Goal: Information Seeking & Learning: Learn about a topic

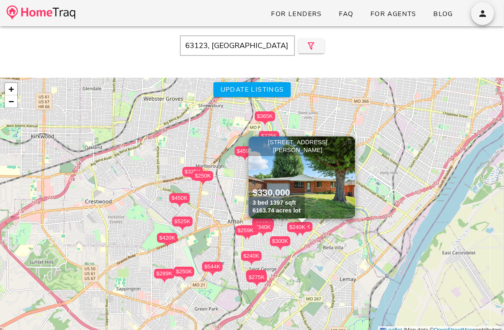
click at [350, 144] on span "×" at bounding box center [349, 142] width 5 height 9
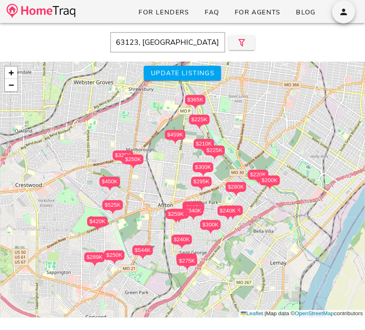
click at [156, 38] on input "63123, MO" at bounding box center [167, 42] width 115 height 21
click at [71, 11] on img at bounding box center [41, 11] width 69 height 14
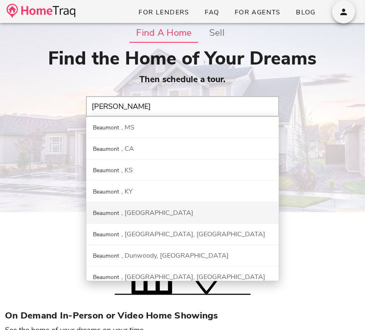
click at [124, 216] on div "Beaumont [GEOGRAPHIC_DATA]" at bounding box center [182, 212] width 192 height 21
type input "[GEOGRAPHIC_DATA], [GEOGRAPHIC_DATA]"
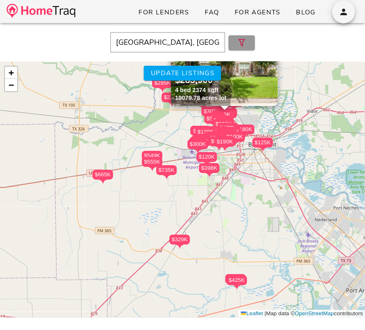
click at [237, 47] on icon "button" at bounding box center [241, 43] width 10 height 10
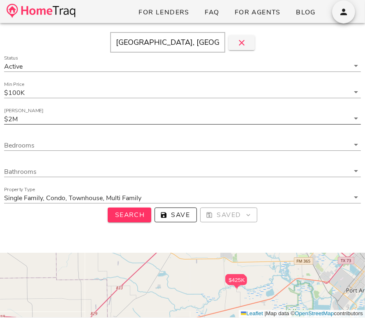
click at [252, 117] on input "Max Price" at bounding box center [184, 118] width 330 height 11
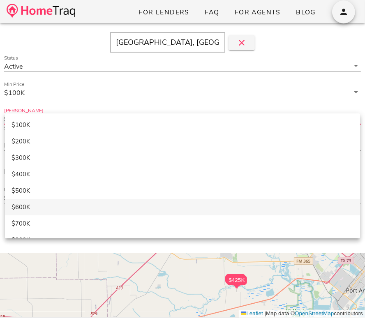
scroll to position [46, 0]
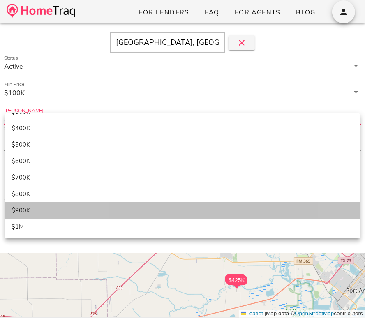
click at [197, 210] on div "$900K" at bounding box center [182, 210] width 342 height 7
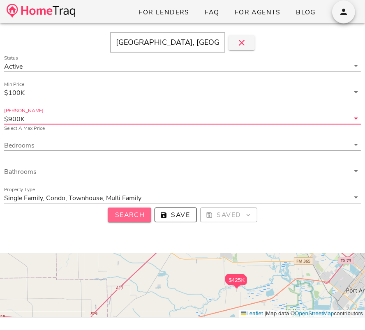
click at [137, 211] on span "Search" at bounding box center [129, 214] width 30 height 9
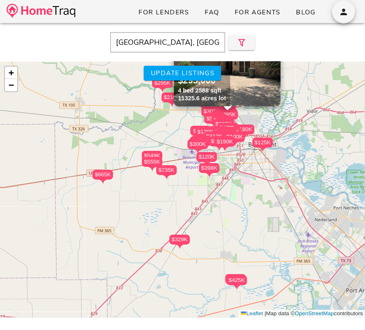
click at [221, 136] on div "$500K" at bounding box center [219, 141] width 21 height 10
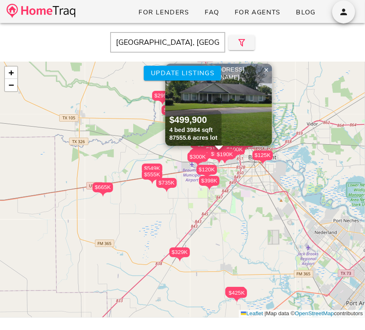
click at [152, 43] on input "[GEOGRAPHIC_DATA], [GEOGRAPHIC_DATA]" at bounding box center [167, 42] width 115 height 21
click at [146, 40] on input "[GEOGRAPHIC_DATA], [GEOGRAPHIC_DATA]" at bounding box center [167, 42] width 115 height 21
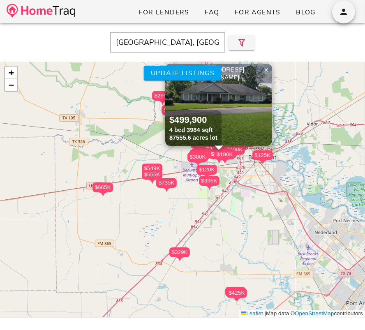
click at [146, 40] on input "[GEOGRAPHIC_DATA], [GEOGRAPHIC_DATA]" at bounding box center [167, 42] width 115 height 21
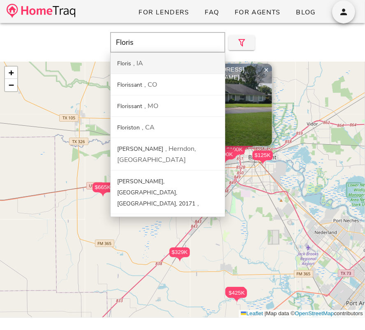
type input "Florissant, MO"
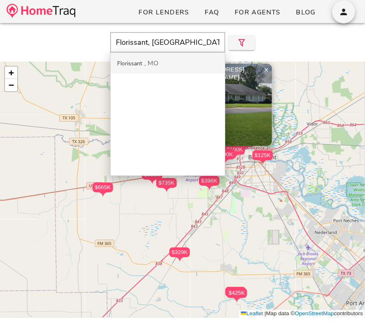
click at [130, 71] on div "Florissant MO" at bounding box center [167, 63] width 114 height 21
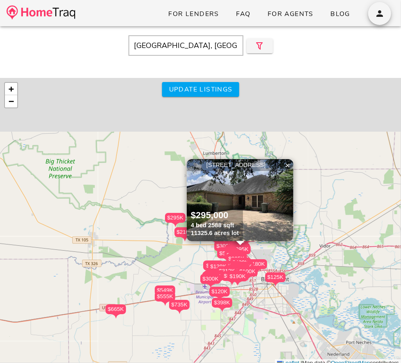
drag, startPoint x: 260, startPoint y: 171, endPoint x: 255, endPoint y: 273, distance: 101.9
click at [255, 273] on div "$100K" at bounding box center [247, 272] width 21 height 10
